Goal: Task Accomplishment & Management: Use online tool/utility

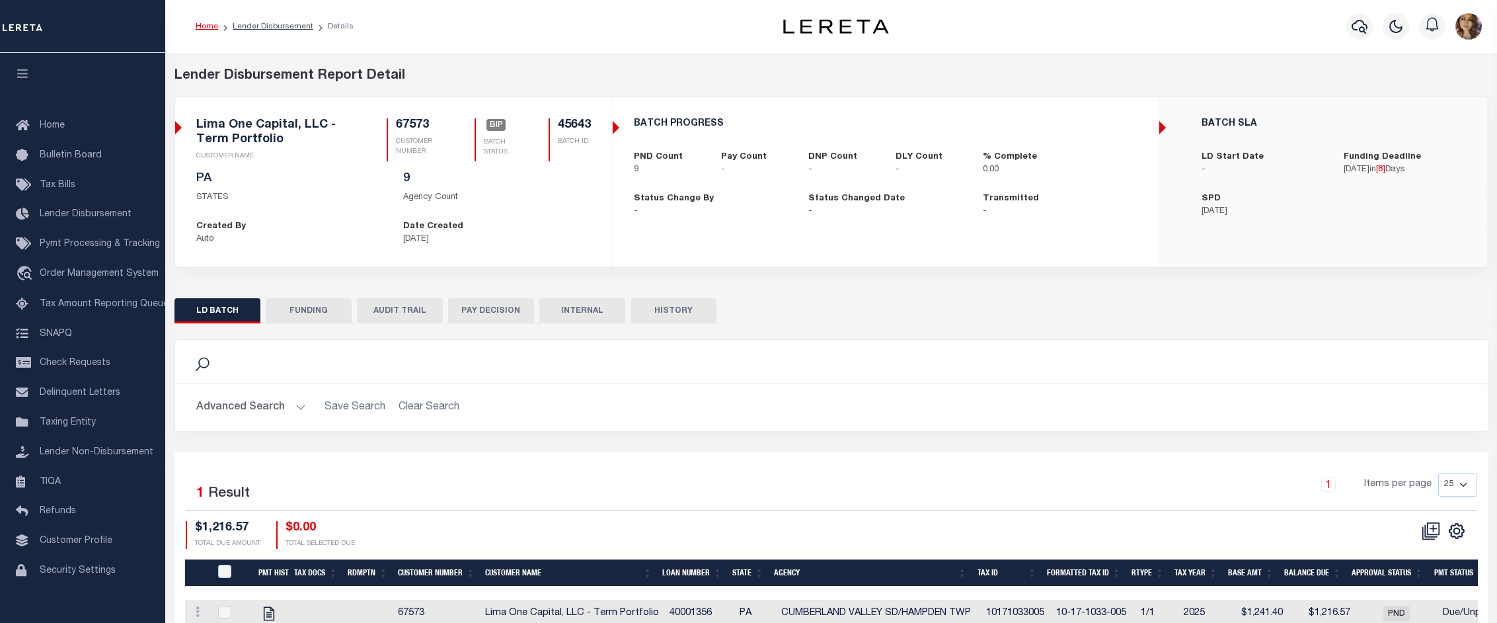
scroll to position [66, 0]
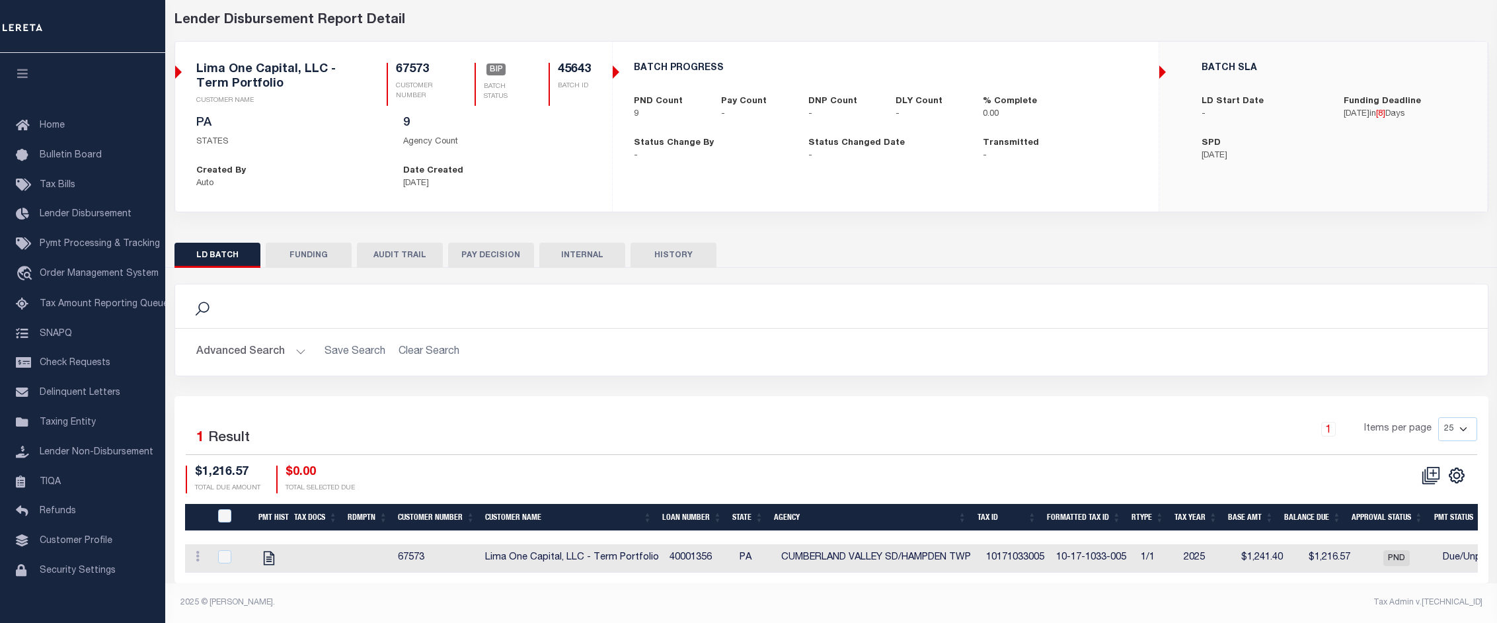
drag, startPoint x: 0, startPoint y: 0, endPoint x: 1382, endPoint y: 144, distance: 1389.3
click at [1382, 144] on div "BATCH SLA LD Start Date - Funding Deadline 08/22/2025 in [ 8 ] Days SPD 08/19/2…" at bounding box center [1323, 112] width 326 height 121
click at [94, 276] on span "Order Management System" at bounding box center [99, 273] width 119 height 9
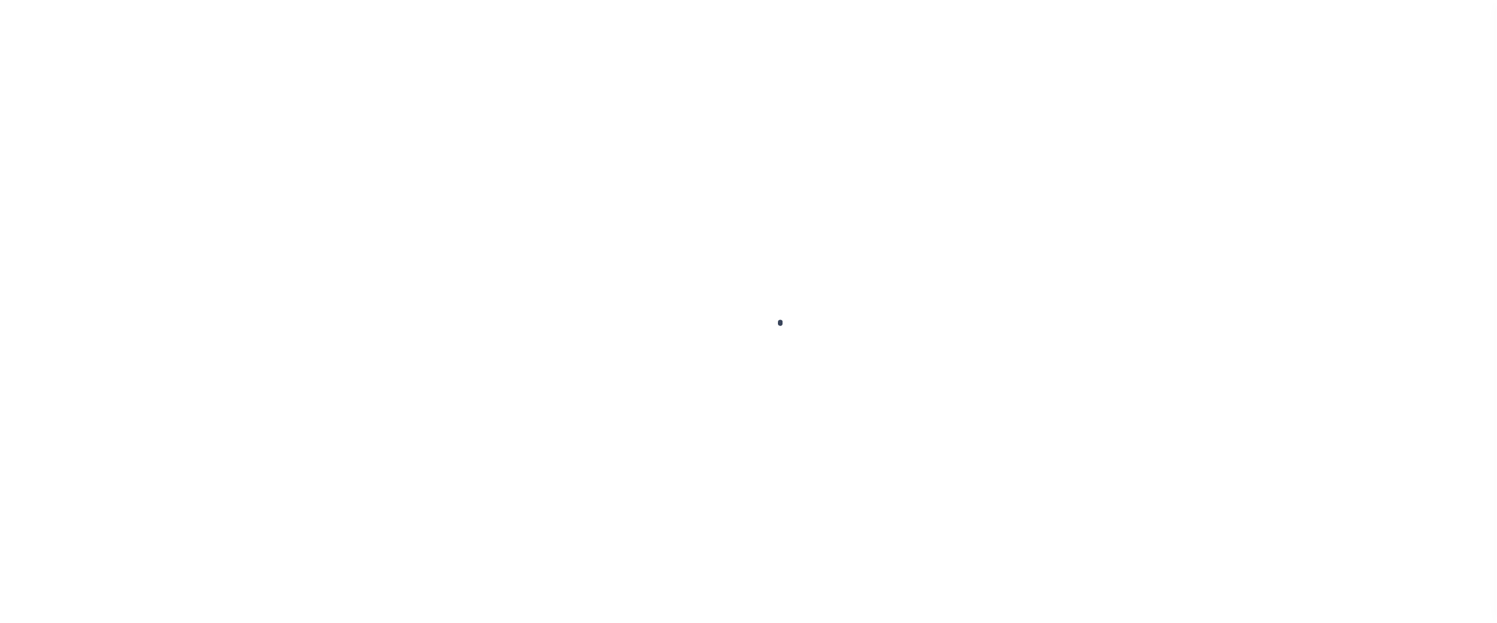
scroll to position [20, 0]
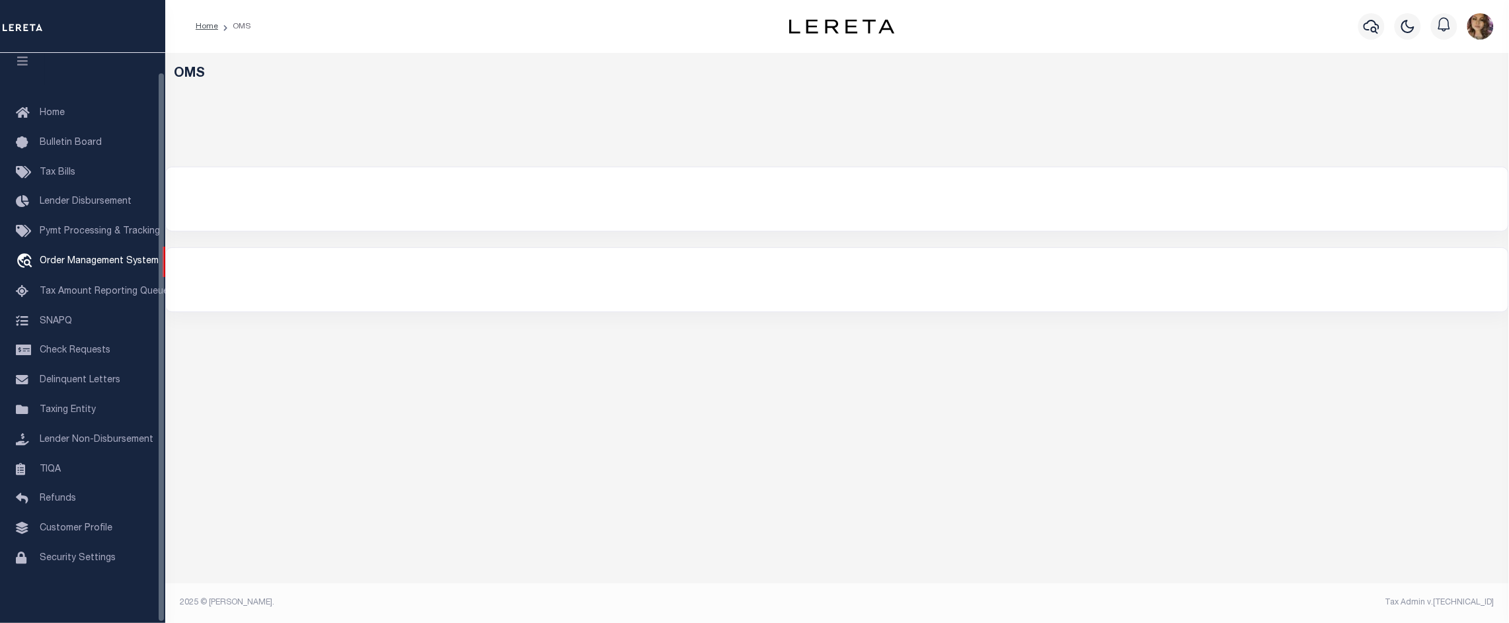
select select "200"
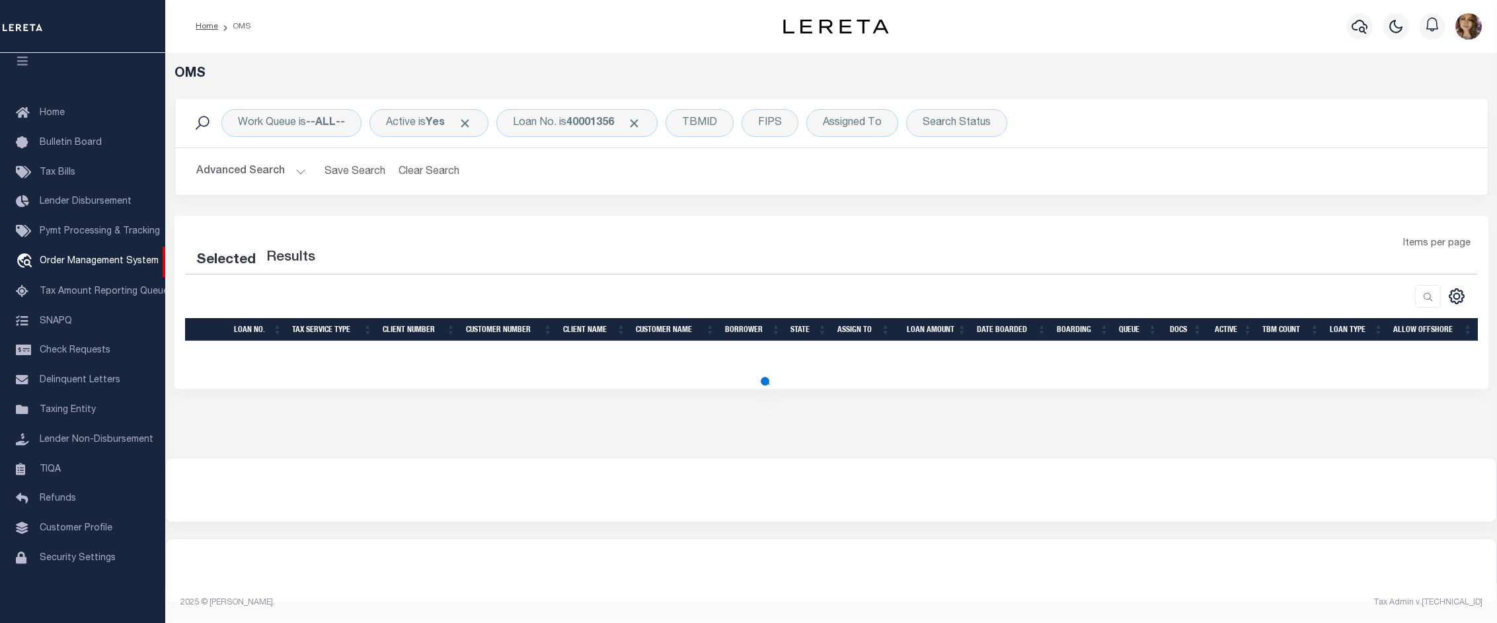
select select "200"
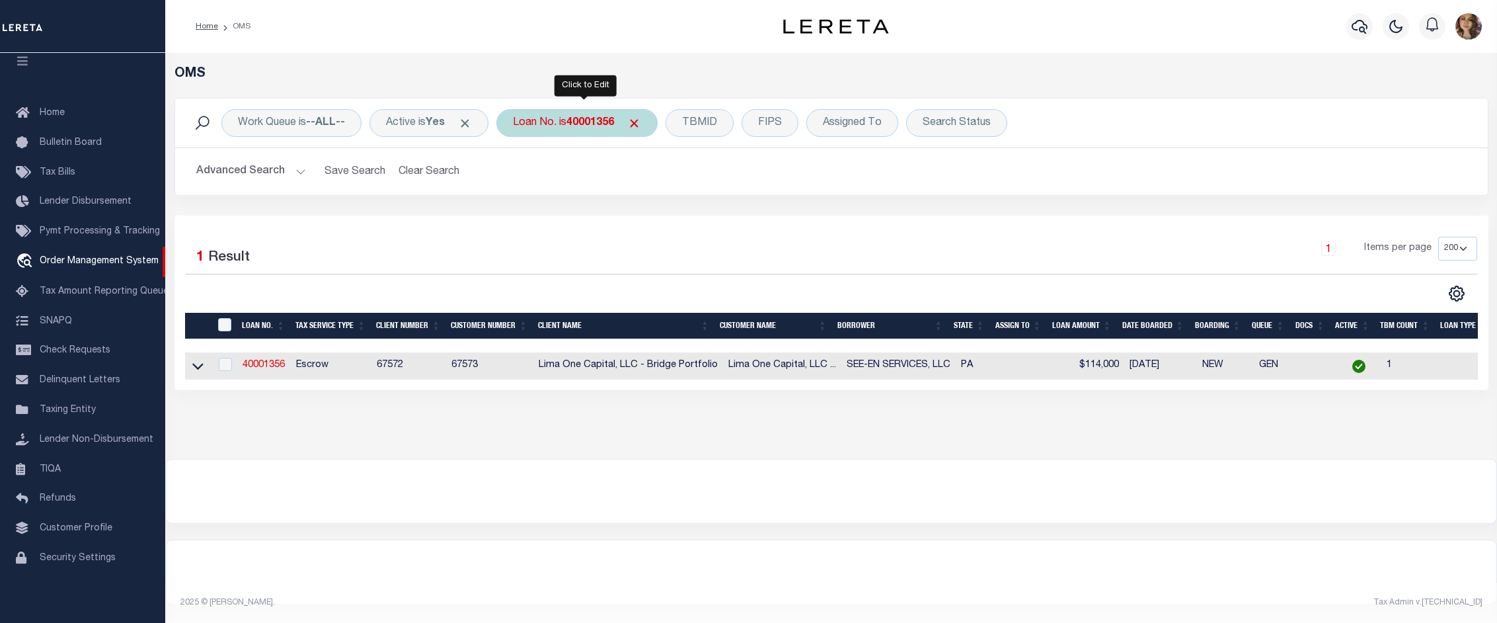
click at [572, 126] on div "Loan No. is 40001356" at bounding box center [576, 123] width 161 height 28
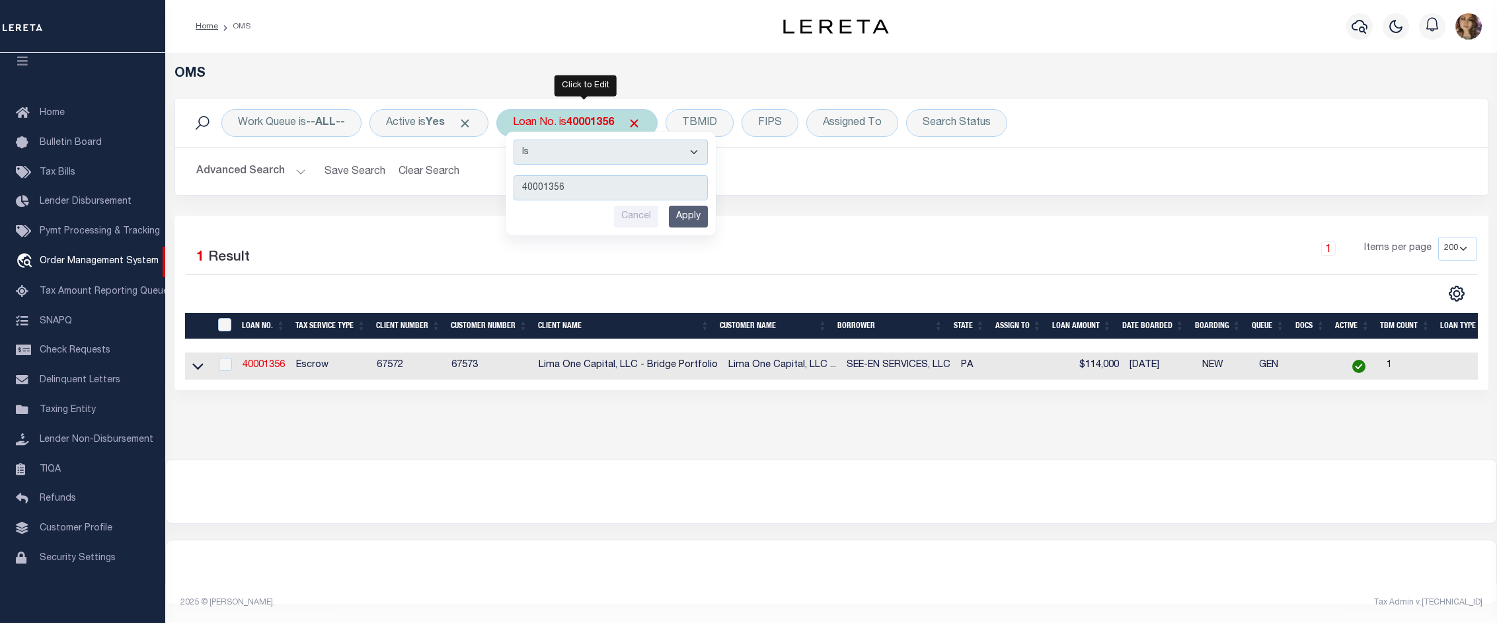
type input "90000413"
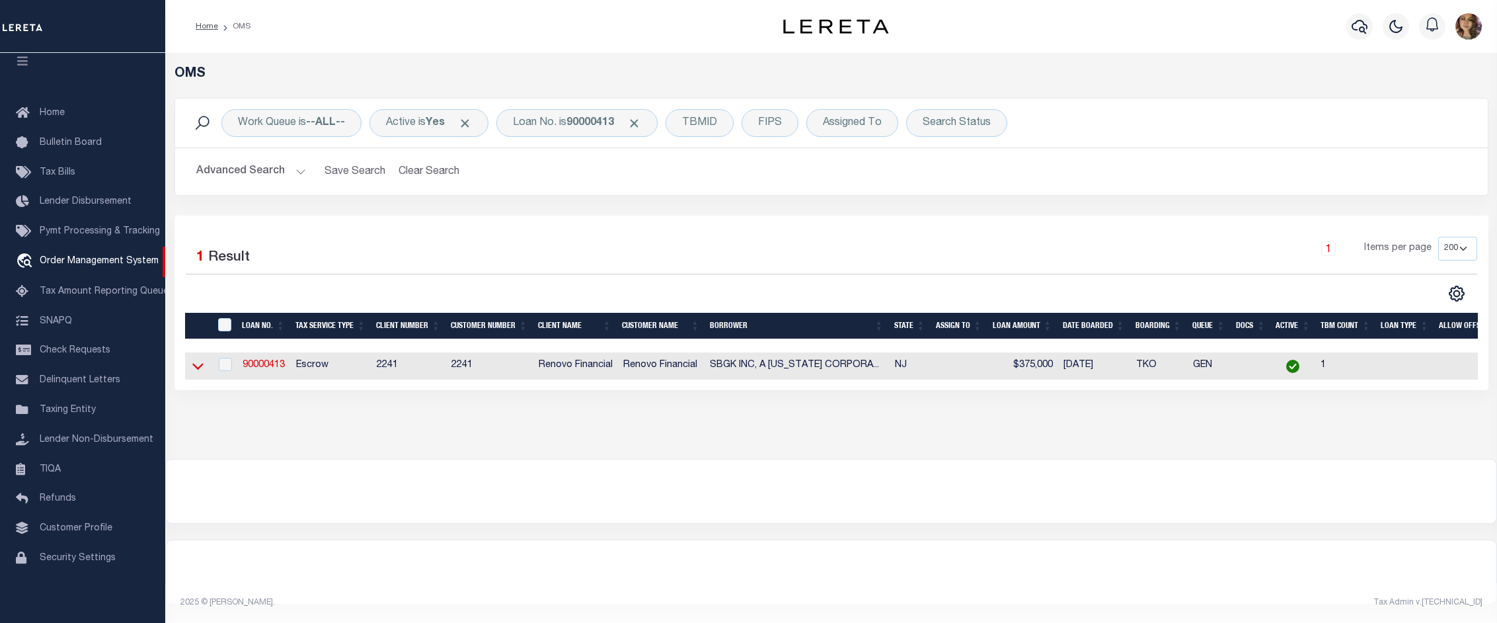
click at [198, 372] on icon at bounding box center [197, 366] width 11 height 14
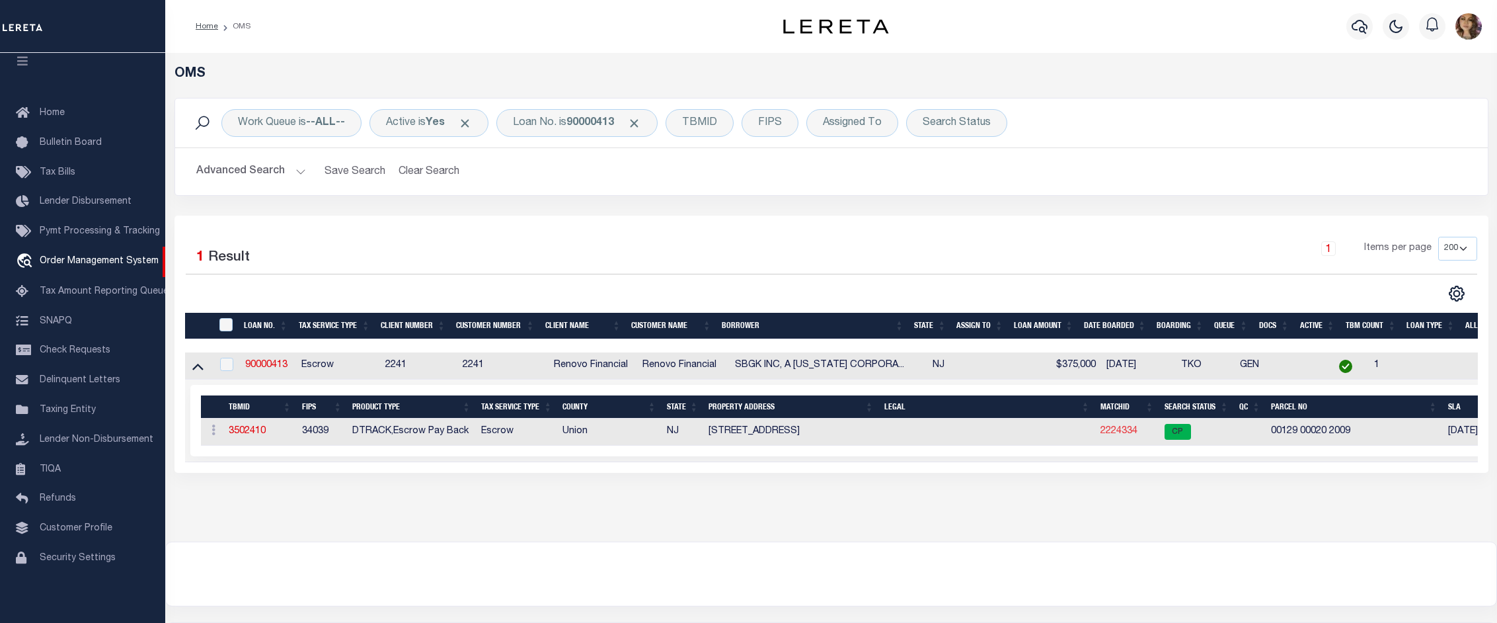
click at [1117, 433] on link "2224334" at bounding box center [1118, 430] width 37 height 9
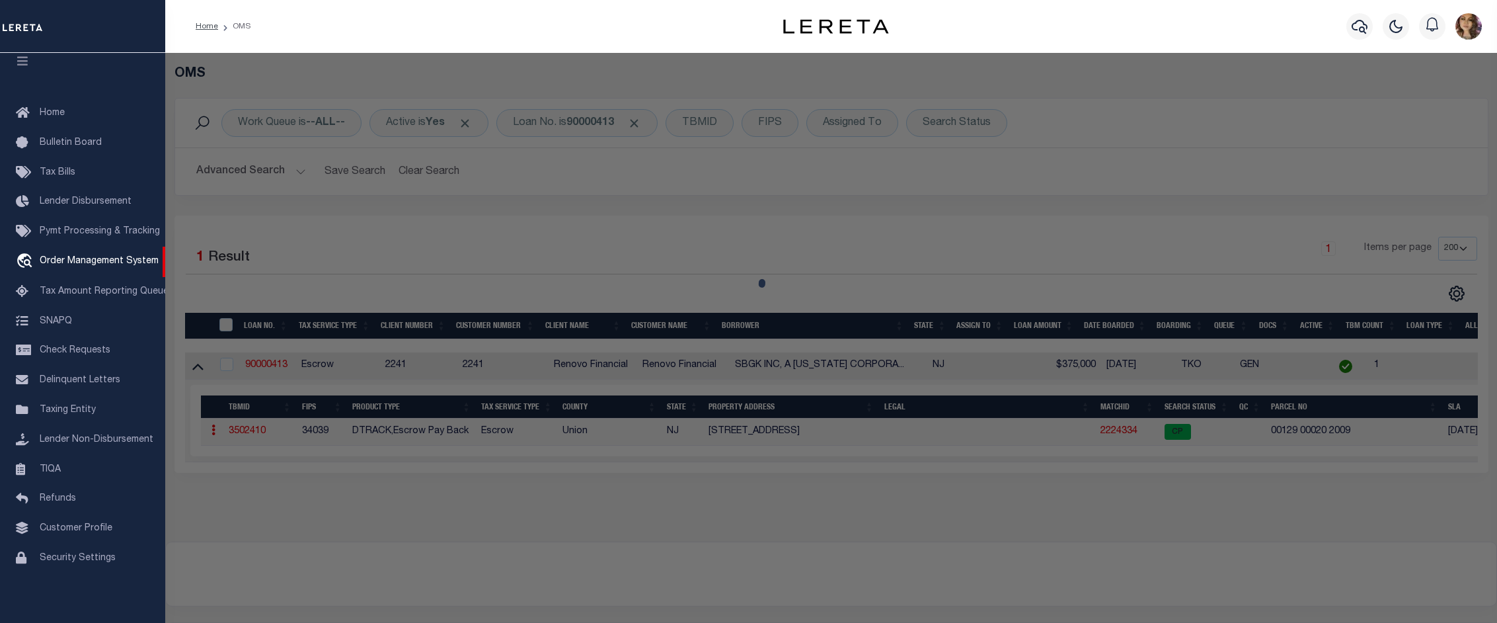
checkbox input "false"
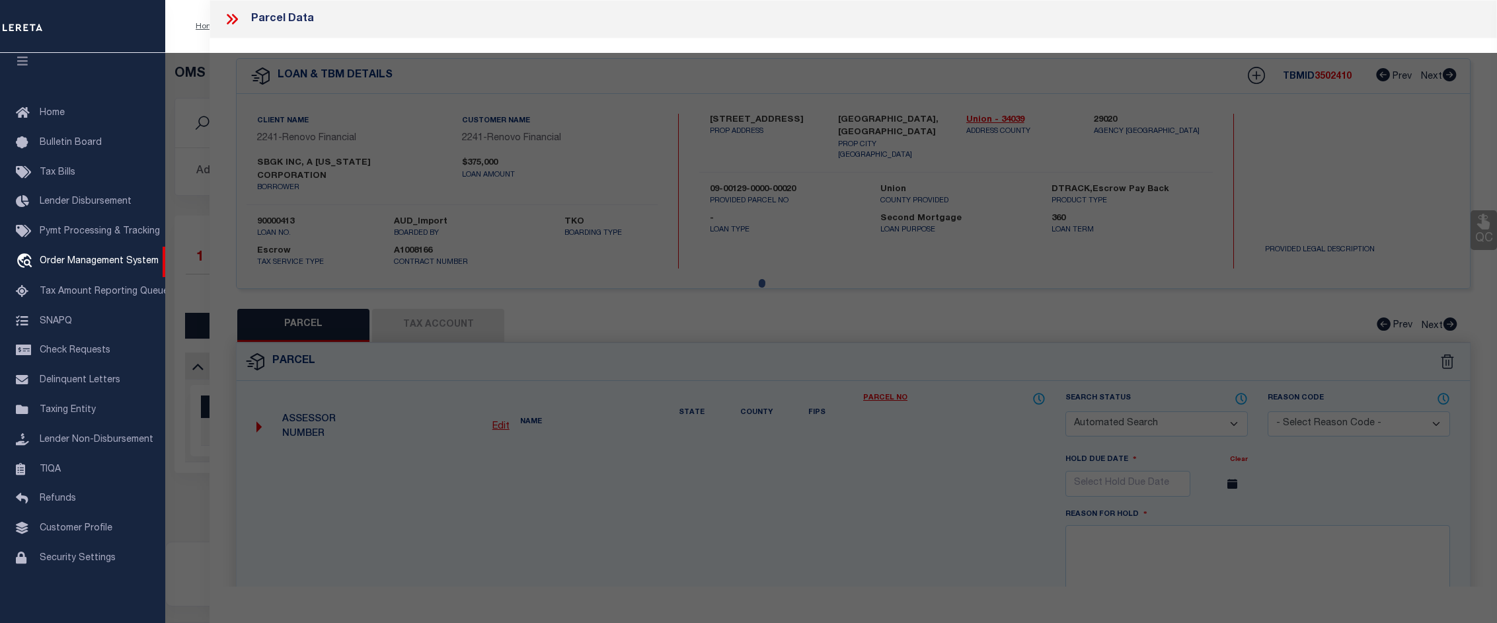
select select "CP"
type input "CHERRY,ARTHUR"
select select "ATL"
select select "ADD"
type input "832 ESSEX AVE"
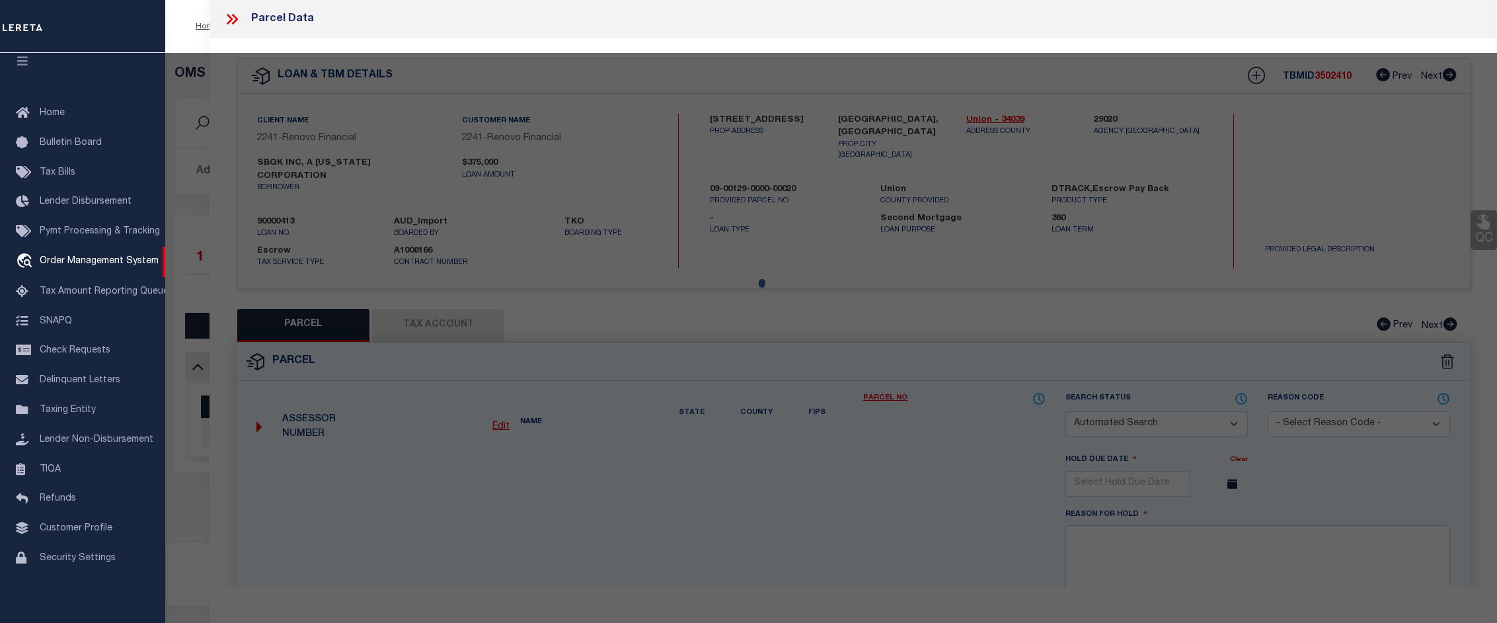
checkbox input "false"
type input "LINDEN, NJ 07036"
type textarea "ADDITIONAL LOTS: 306,960,961A,ETC"
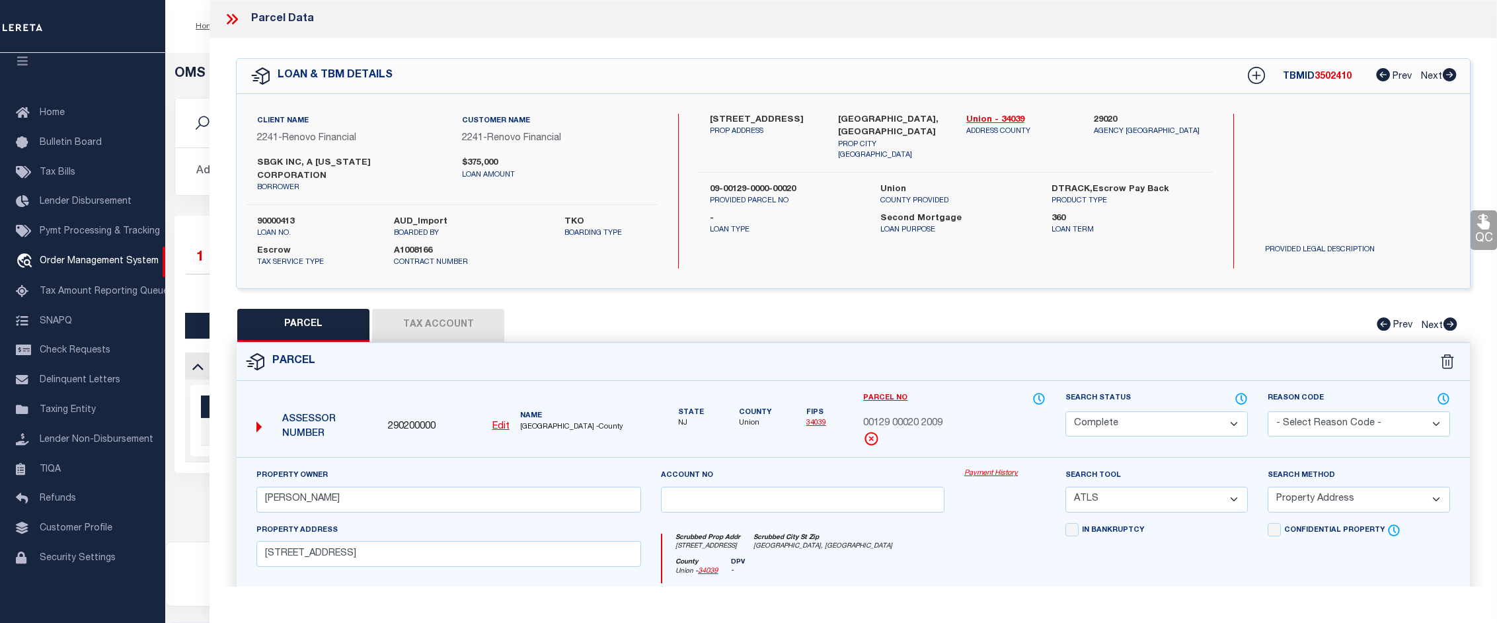
click at [988, 468] on link "Payment History" at bounding box center [1004, 473] width 81 height 11
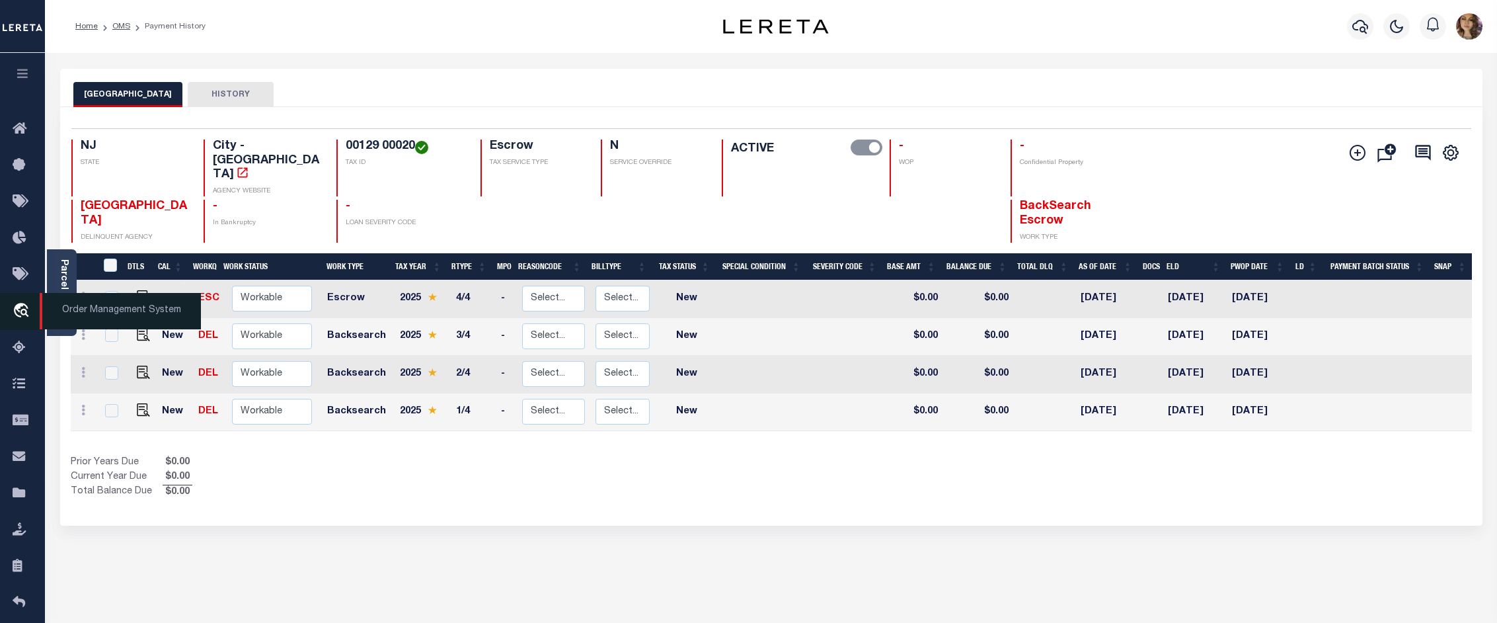
click at [28, 314] on icon "travel_explore" at bounding box center [23, 311] width 21 height 17
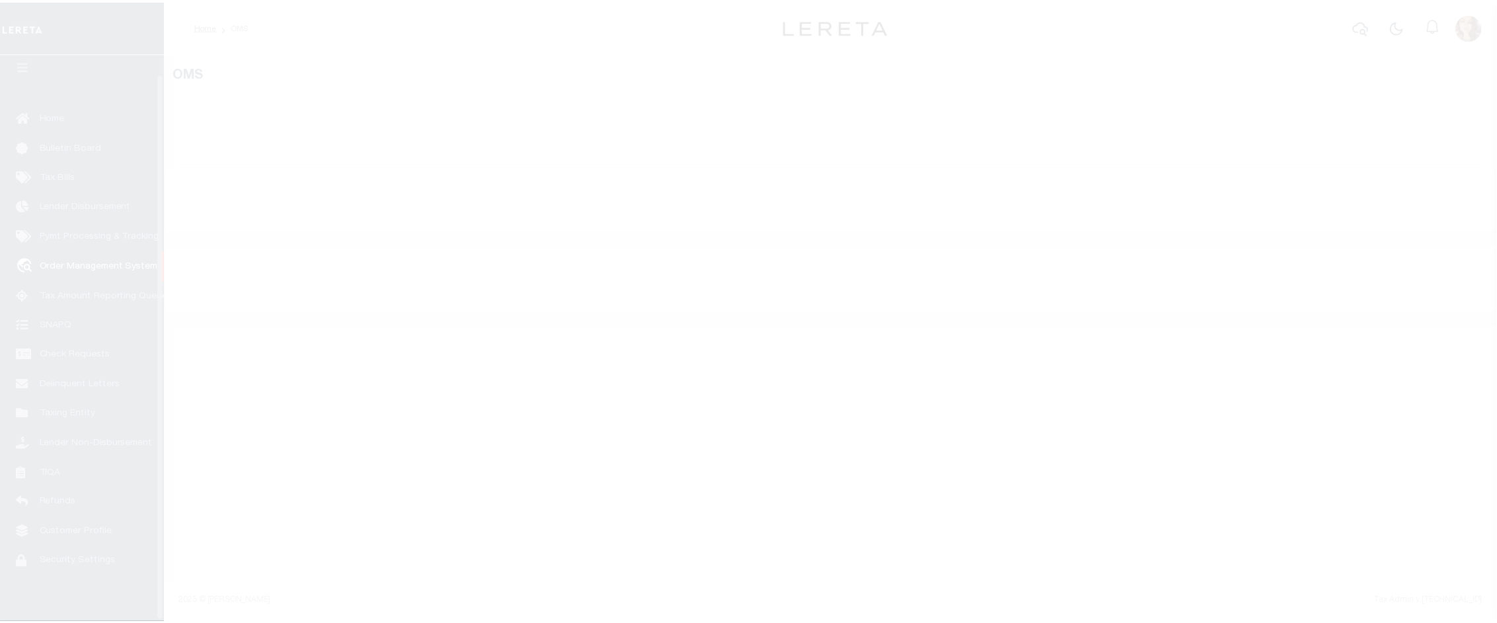
scroll to position [20, 0]
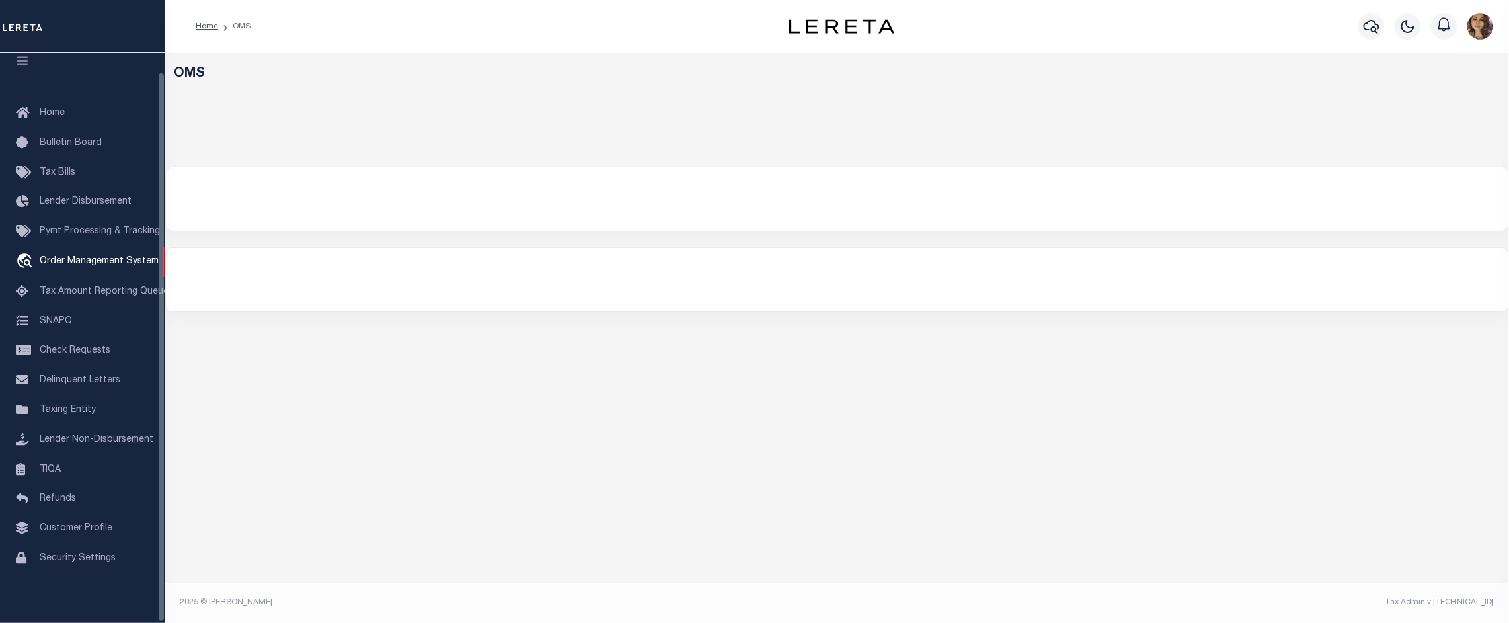
select select "200"
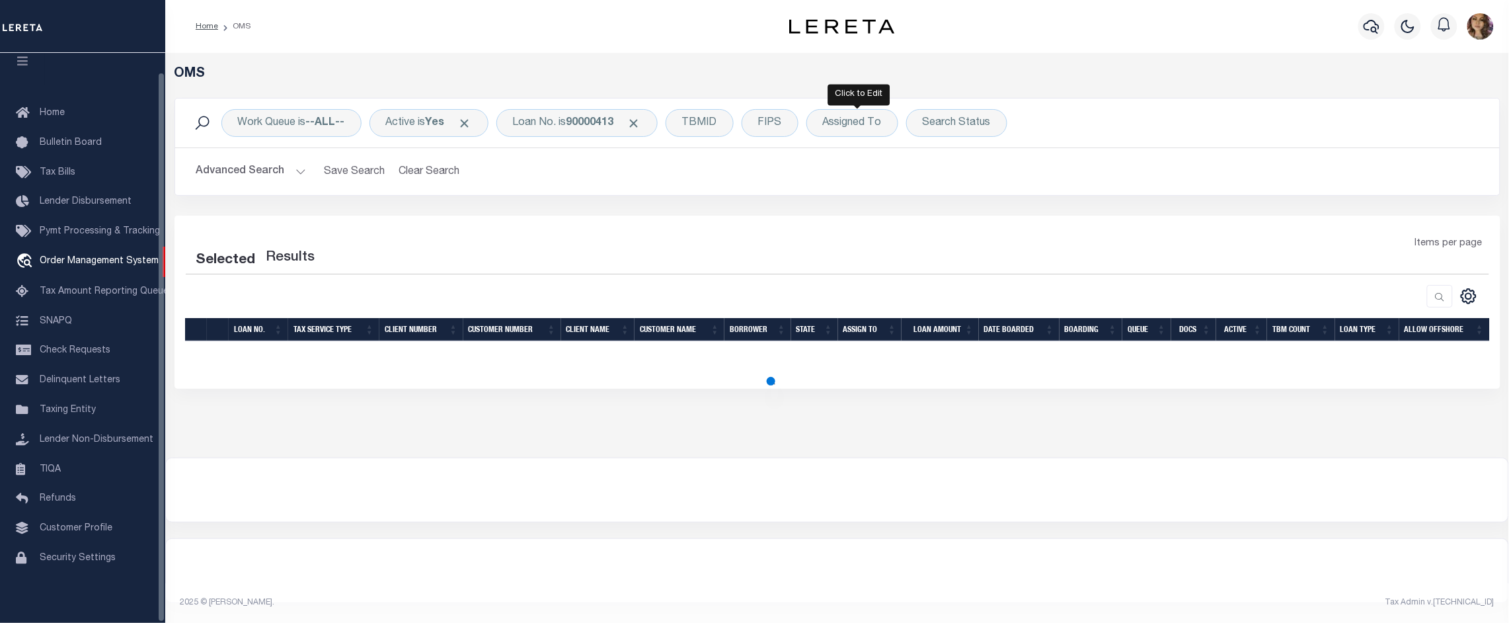
select select "200"
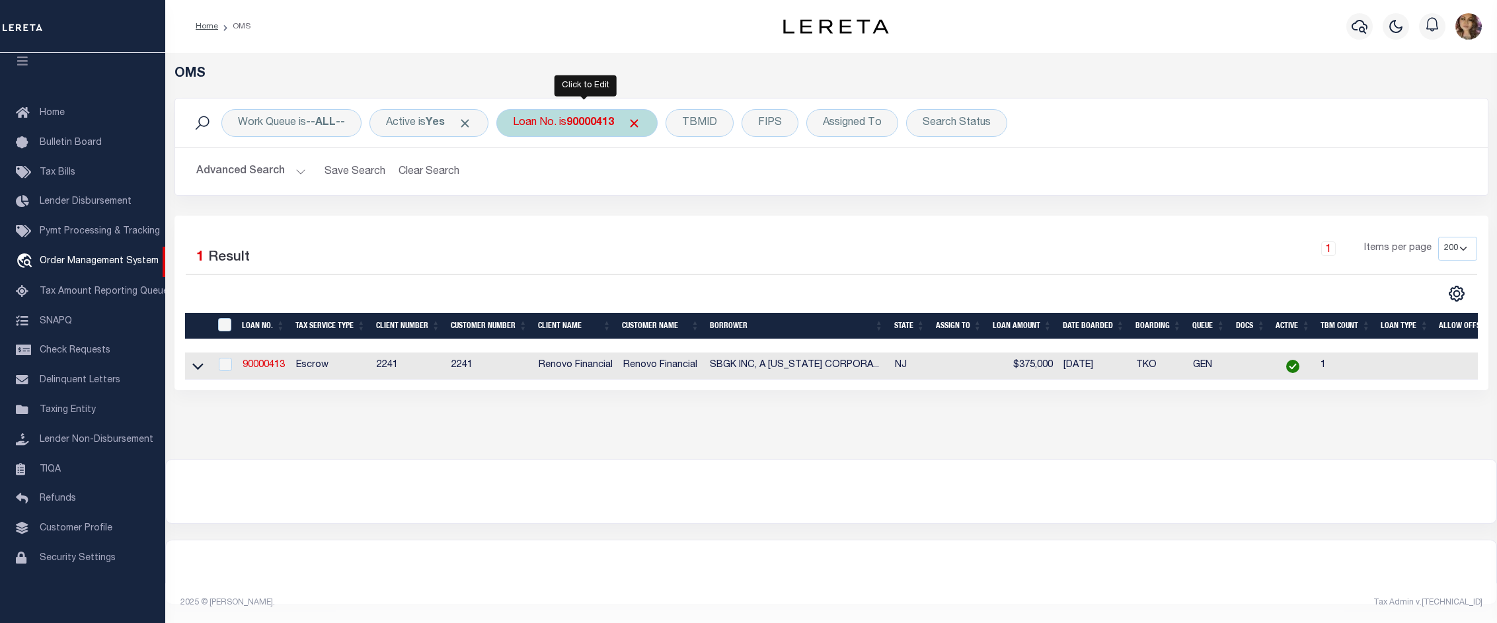
click at [612, 127] on b "90000413" at bounding box center [590, 123] width 48 height 11
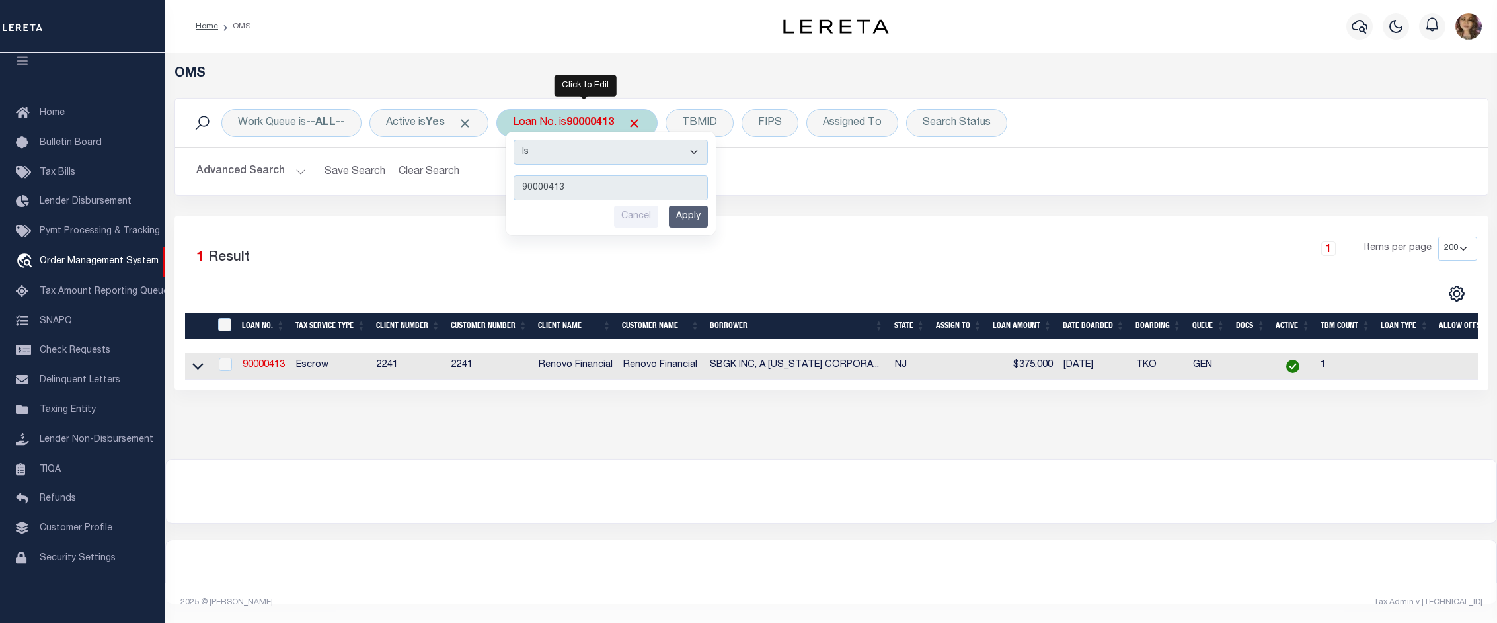
type input "3505221481119"
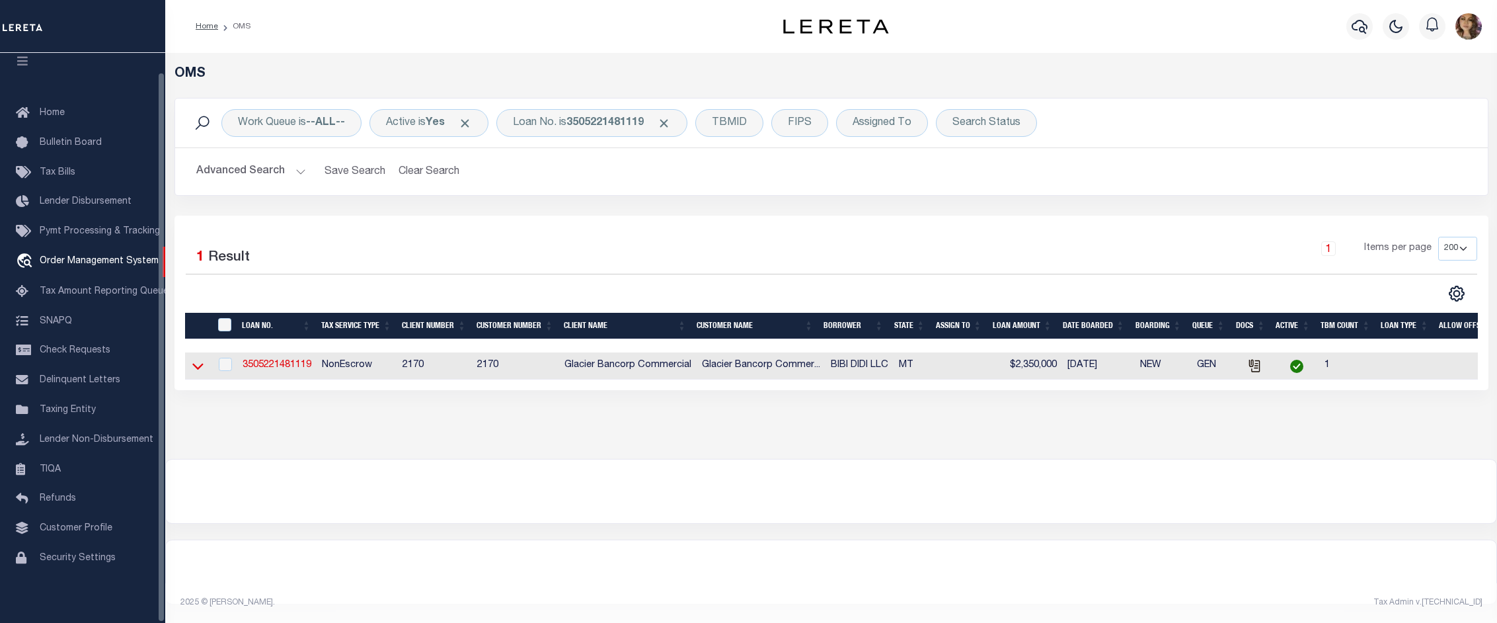
click at [197, 370] on icon at bounding box center [197, 366] width 11 height 7
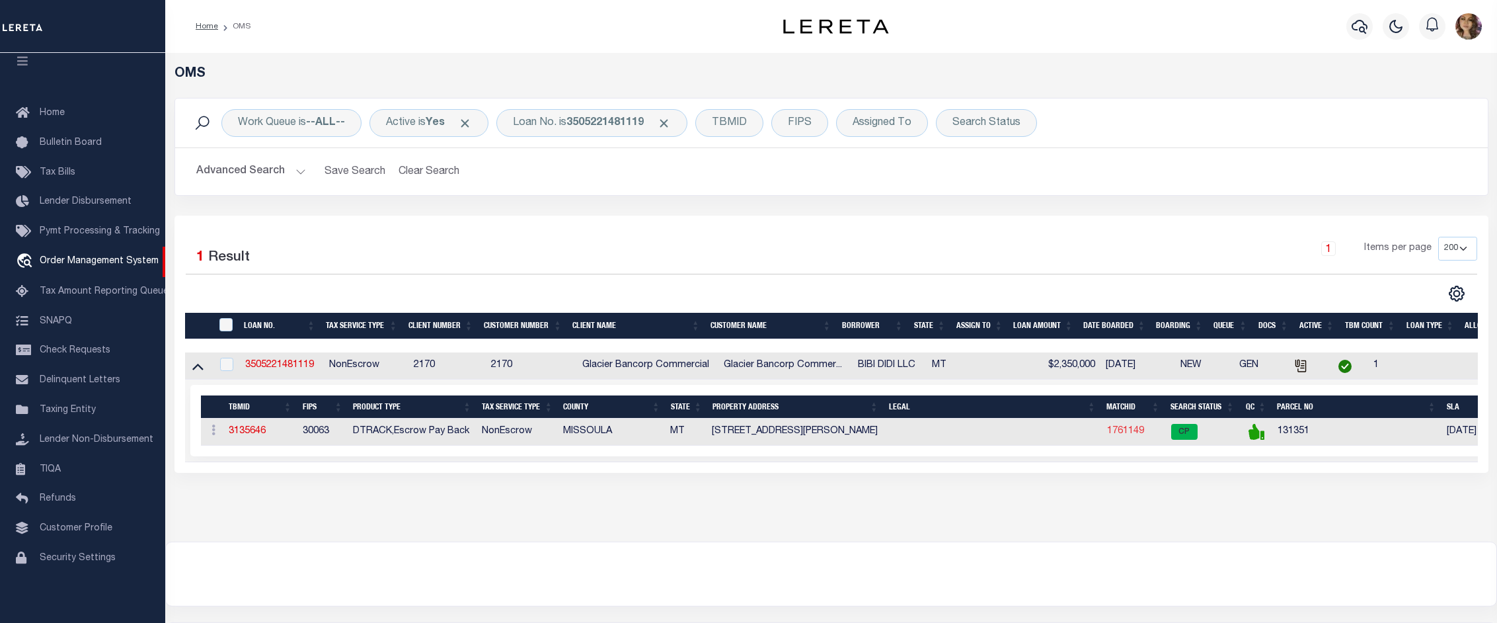
click at [1120, 434] on link "1761149" at bounding box center [1125, 430] width 37 height 9
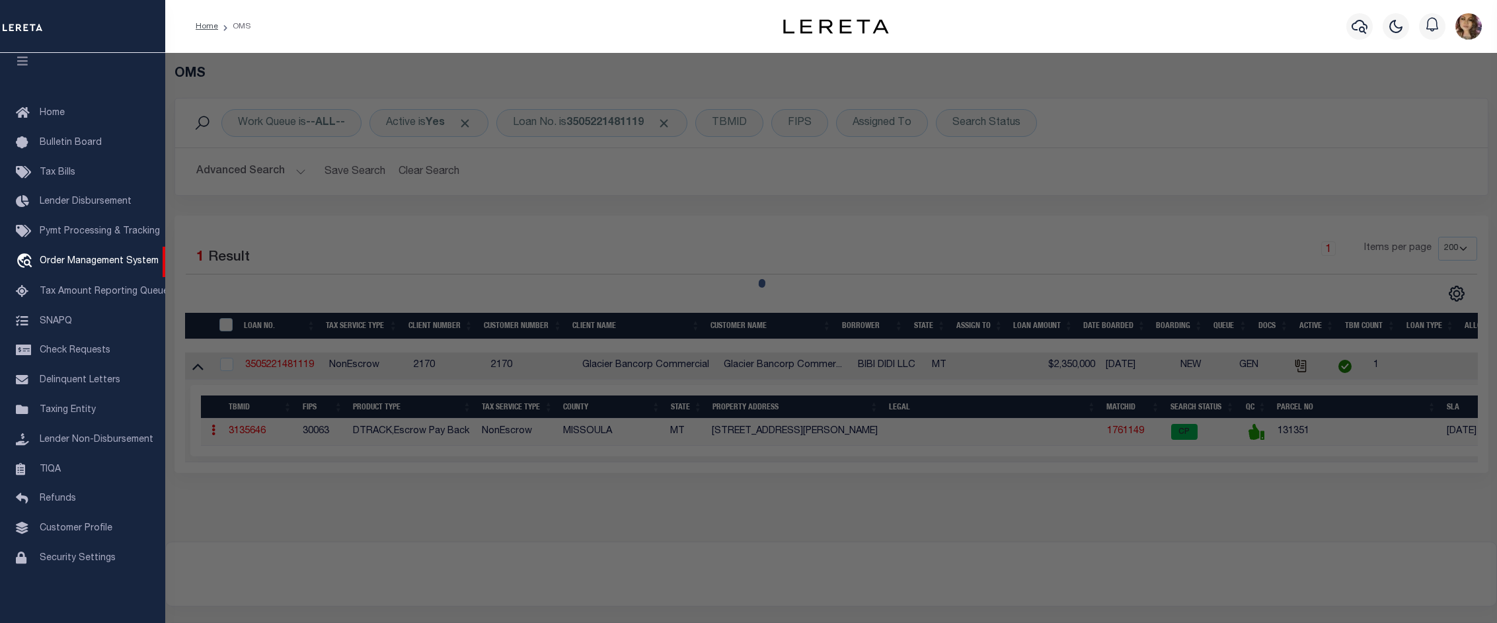
checkbox input "false"
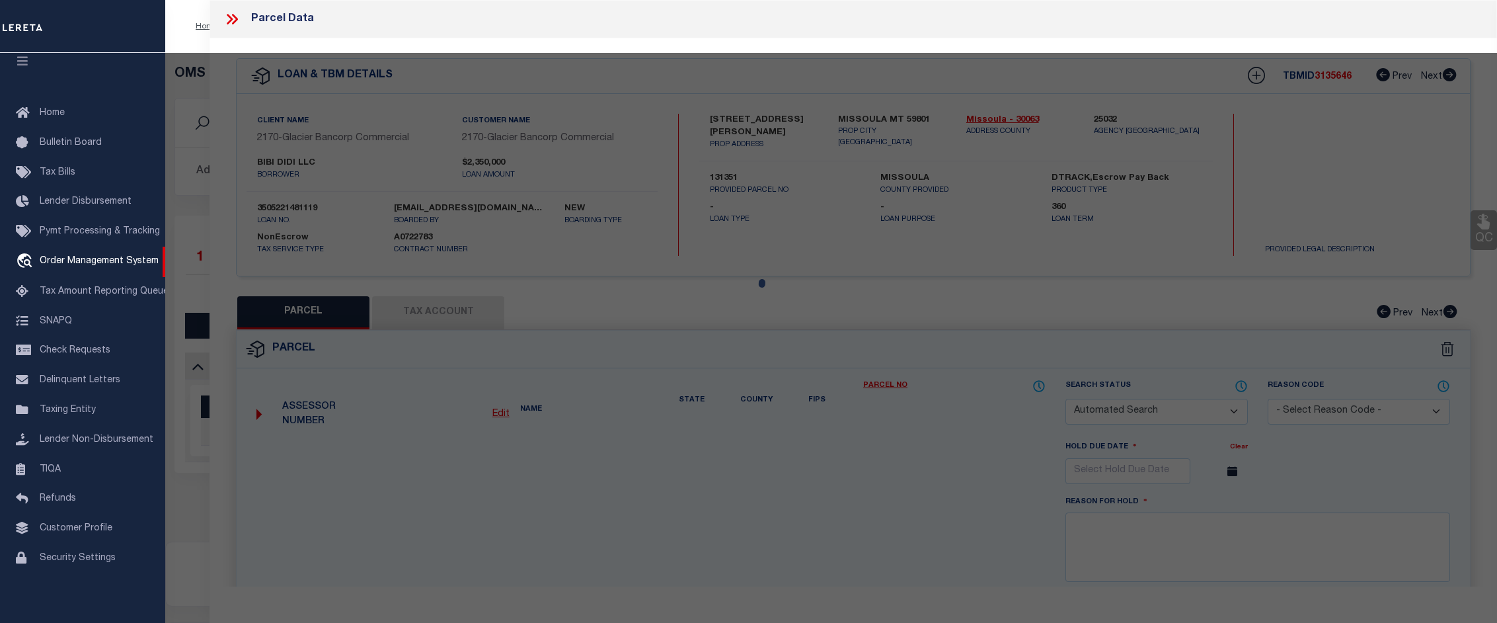
select select "CP"
type input "[PERSON_NAME] STREET CAFFE LLC"
select select
type input "[STREET_ADDRESS][PERSON_NAME]"
checkbox input "false"
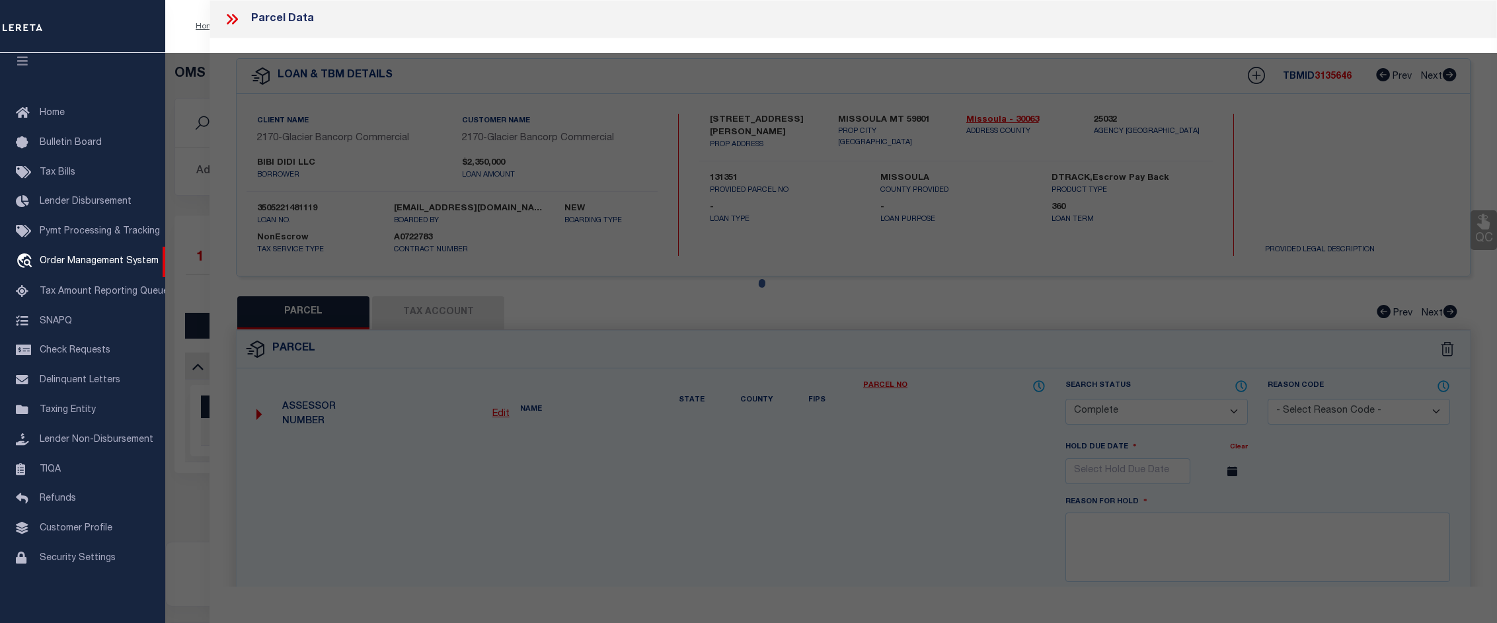
type input "MISSOULA, MT 59801"
type textarea "S28, T13 N, R19 W, C.O.S. 5887, PARCEL 1"
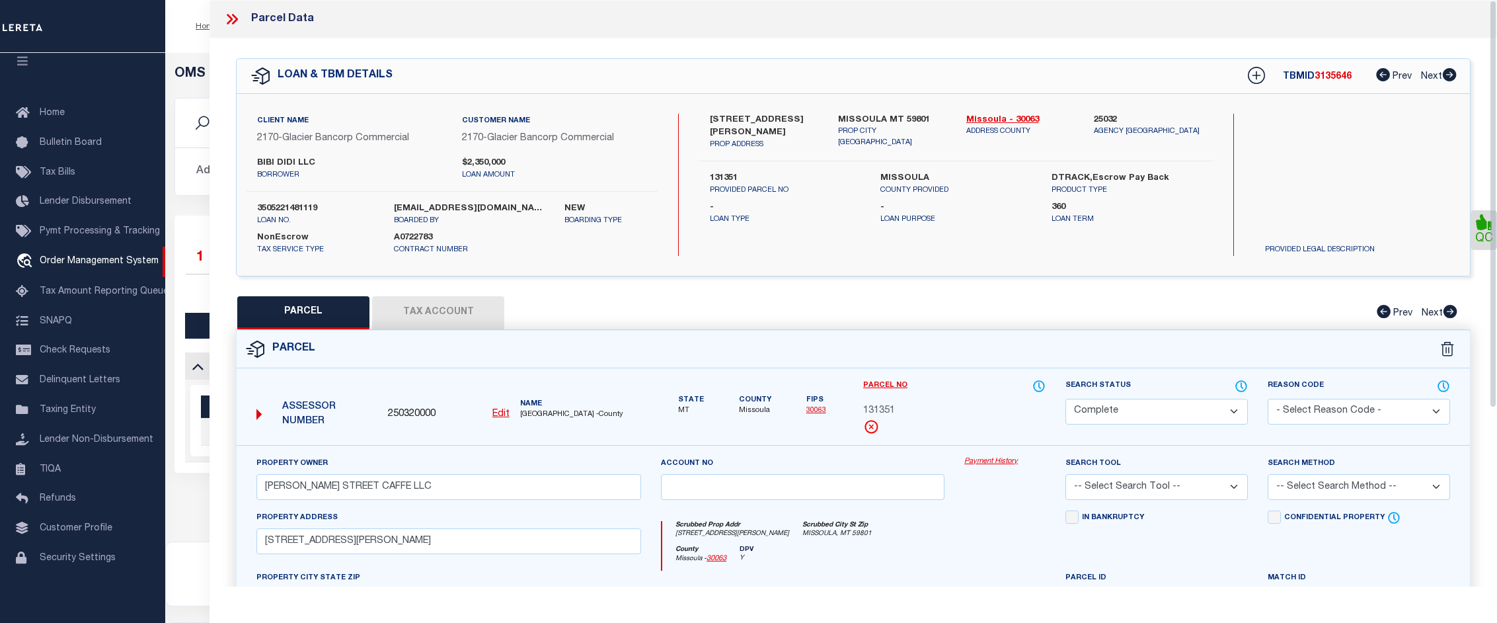
click at [991, 457] on link "Payment History" at bounding box center [1004, 461] width 81 height 11
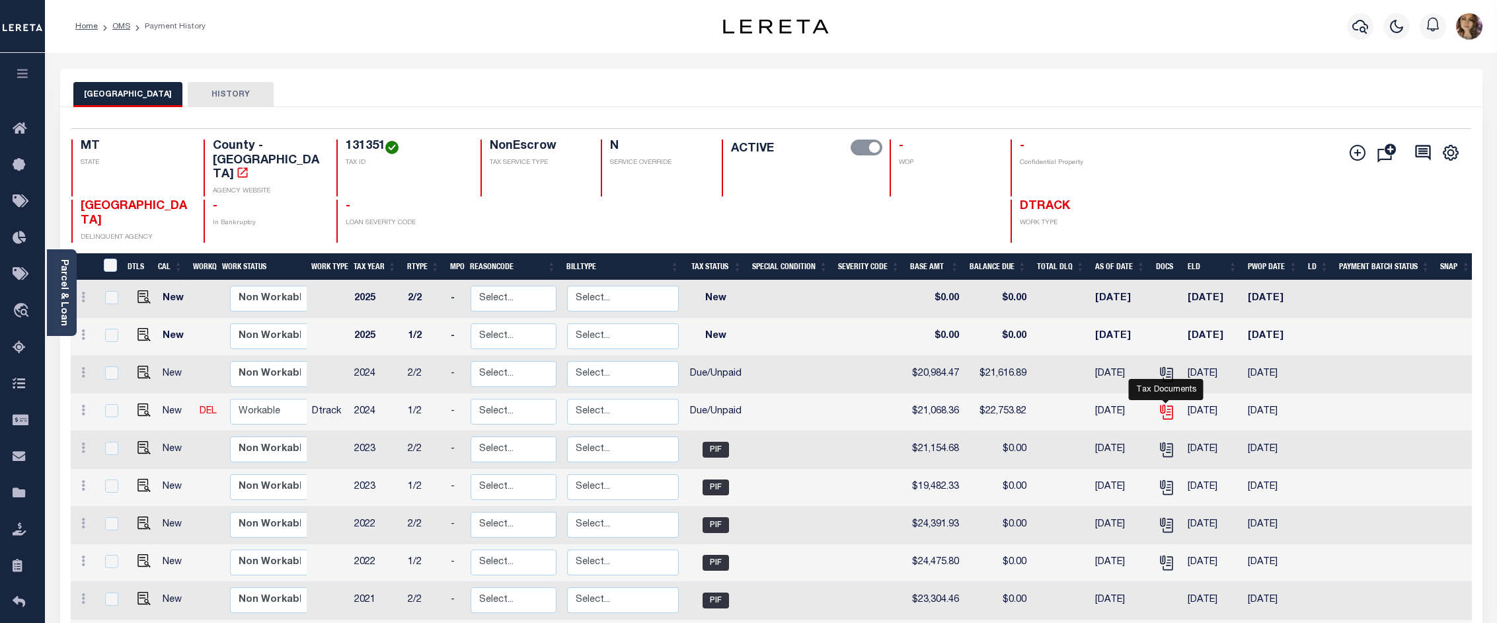
click at [1166, 403] on icon "" at bounding box center [1166, 411] width 17 height 17
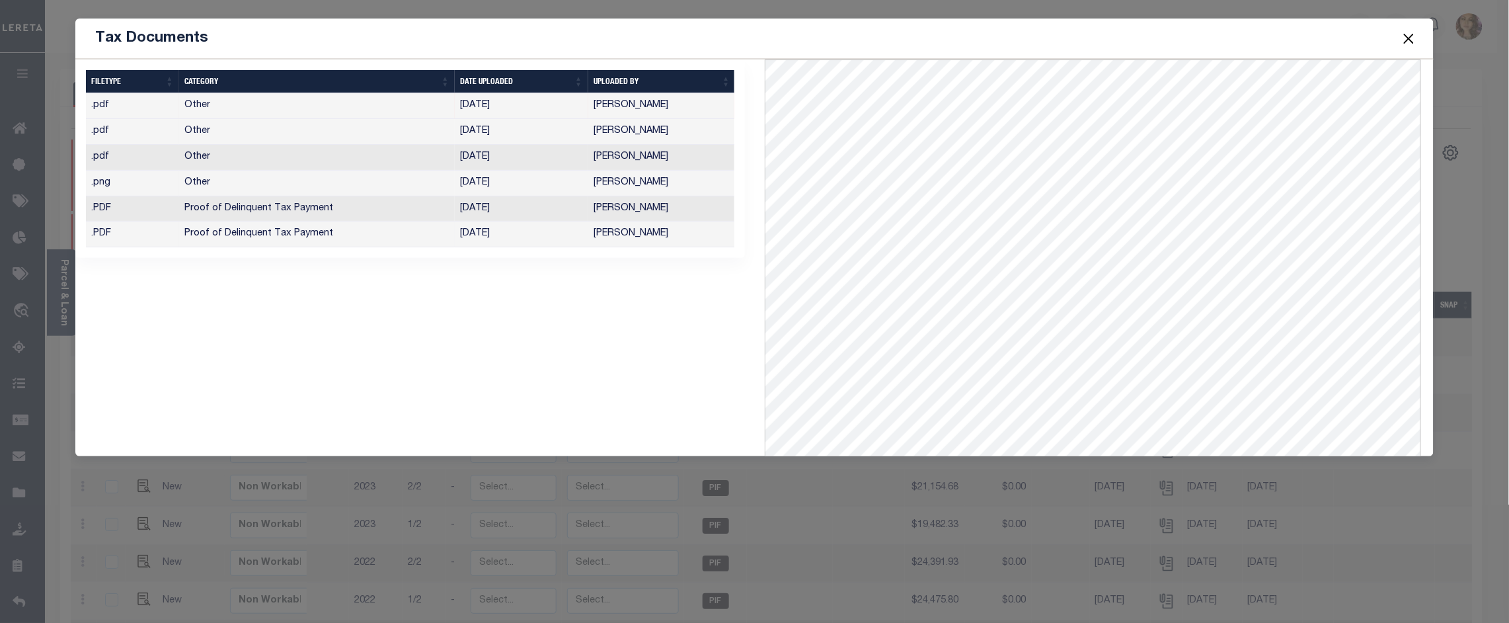
click at [628, 237] on td "[PERSON_NAME]" at bounding box center [661, 234] width 147 height 26
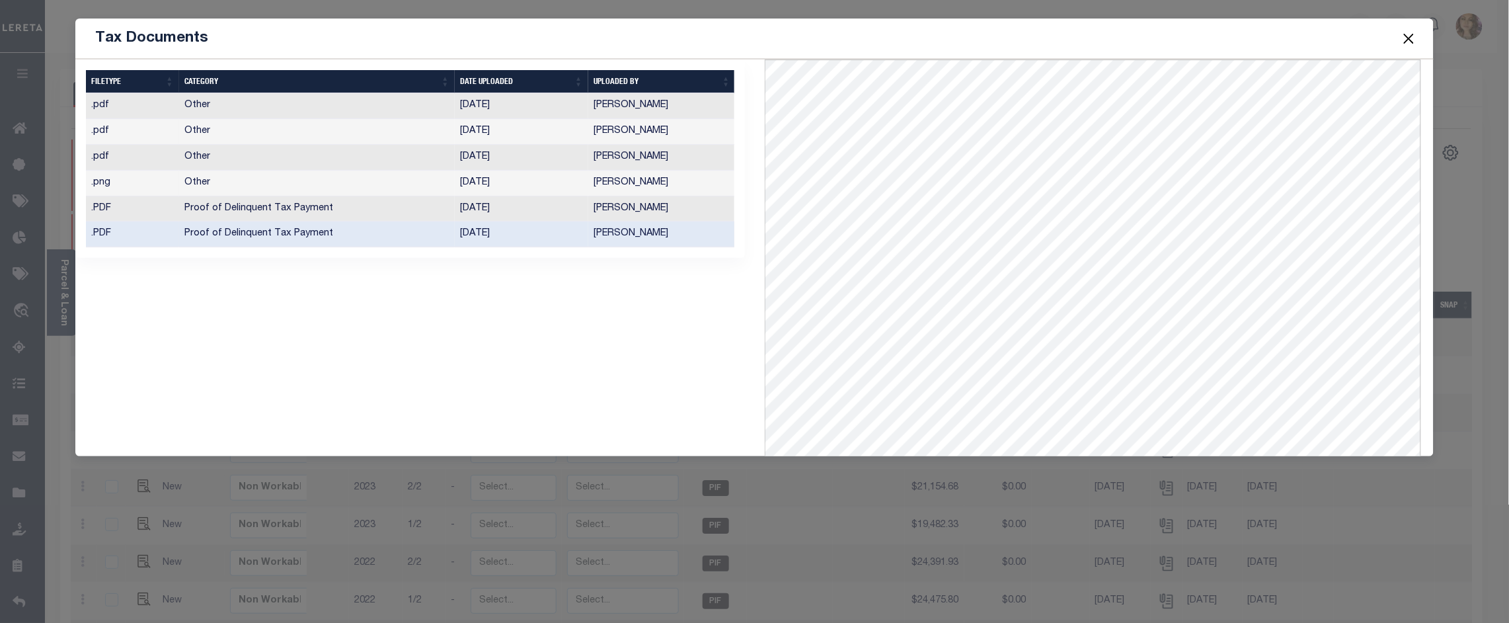
click at [1416, 38] on button "Close" at bounding box center [1408, 38] width 17 height 17
